Goal: Task Accomplishment & Management: Complete application form

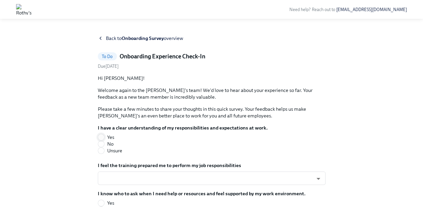
click at [101, 137] on input "Yes" at bounding box center [101, 137] width 6 height 6
radio input "true"
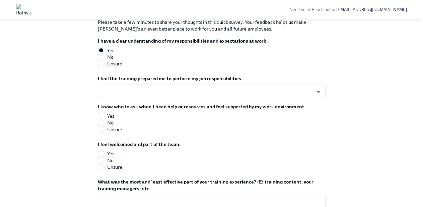
scroll to position [100, 0]
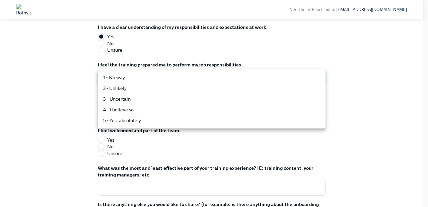
click at [199, 78] on body "Need help? Reach out to [EMAIL_ADDRESS][DOMAIN_NAME] Back to Onboarding Survey …" at bounding box center [214, 91] width 428 height 383
click at [124, 108] on li "4 - I believe so" at bounding box center [212, 109] width 228 height 11
type input "PilqAcJH-o"
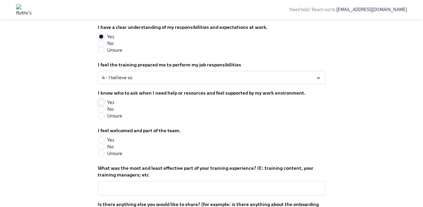
click at [102, 102] on input "Yes" at bounding box center [101, 102] width 6 height 6
radio input "true"
click at [103, 140] on input "Yes" at bounding box center [101, 140] width 6 height 6
radio input "true"
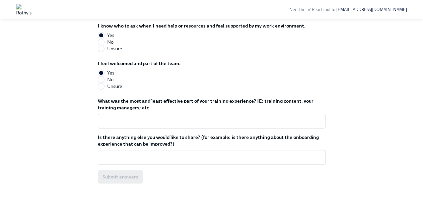
scroll to position [176, 0]
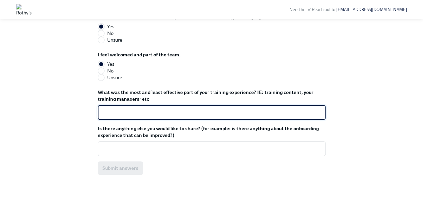
click at [185, 112] on textarea "What was the most and least effective part of your training experience? IE: tra…" at bounding box center [212, 112] width 220 height 8
type textarea "m"
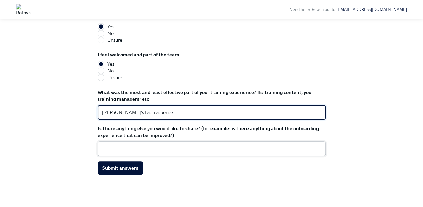
type textarea "[PERSON_NAME]'s test response"
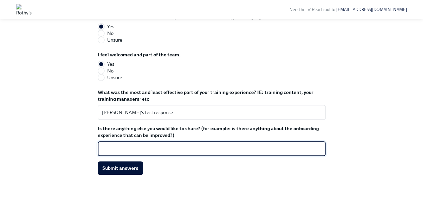
click at [194, 147] on textarea "Is there anything else you would like to share? (for example: is there anything…" at bounding box center [212, 148] width 220 height 8
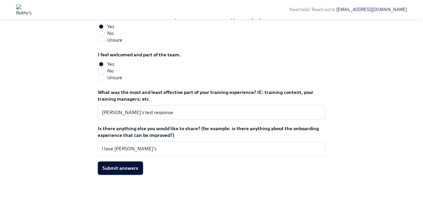
click at [116, 165] on span "Submit answers" at bounding box center [120, 167] width 36 height 7
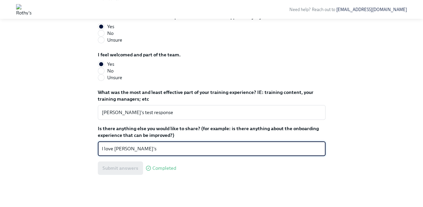
drag, startPoint x: 135, startPoint y: 146, endPoint x: 94, endPoint y: 152, distance: 41.9
click at [94, 152] on div "Back to Onboarding Survey overview Done Onboarding Experience Check-In Complete…" at bounding box center [212, 25] width 402 height 332
type textarea "updated I love my [PERSON_NAME]'s"
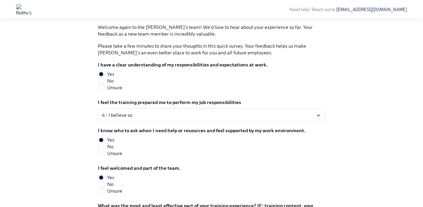
scroll to position [67, 0]
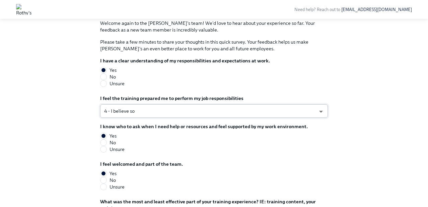
click at [287, 109] on body "Need help? Reach out to mbickle@rothys.com Back to Onboarding Survey overview D…" at bounding box center [214, 124] width 428 height 383
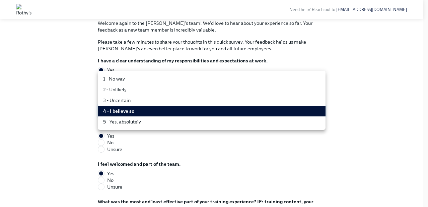
click at [344, 93] on div at bounding box center [214, 103] width 428 height 207
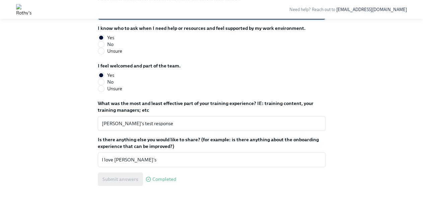
scroll to position [167, 0]
